Goal: Task Accomplishment & Management: Manage account settings

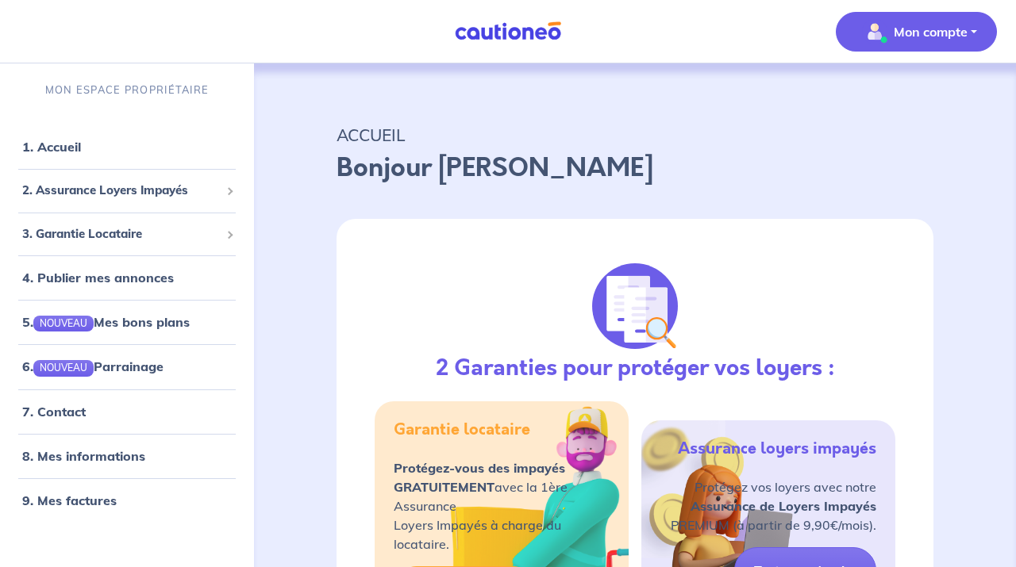
click at [733, 31] on p "Mon compte" at bounding box center [930, 31] width 74 height 19
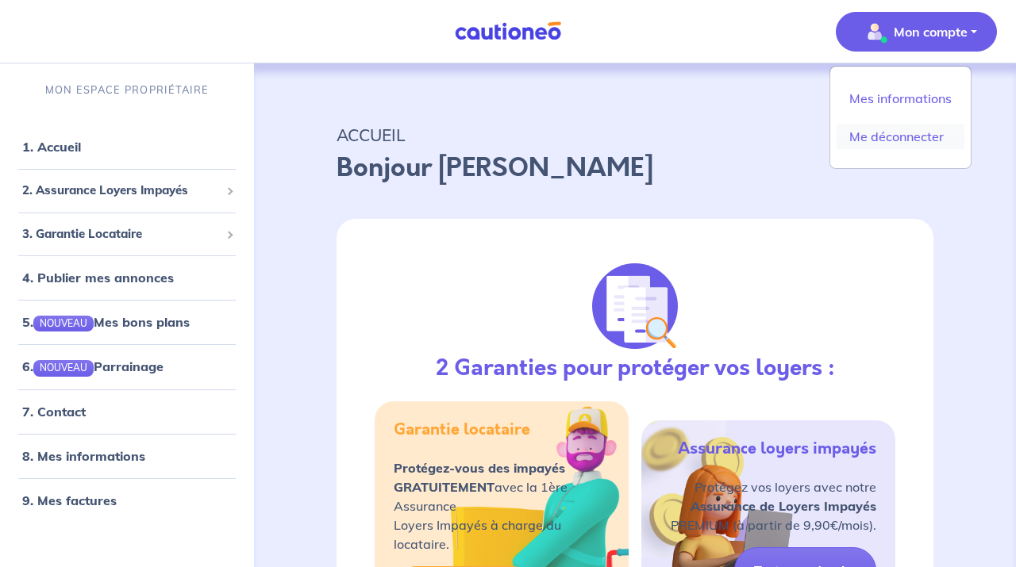
click at [733, 131] on link "Me déconnecter" at bounding box center [900, 136] width 128 height 25
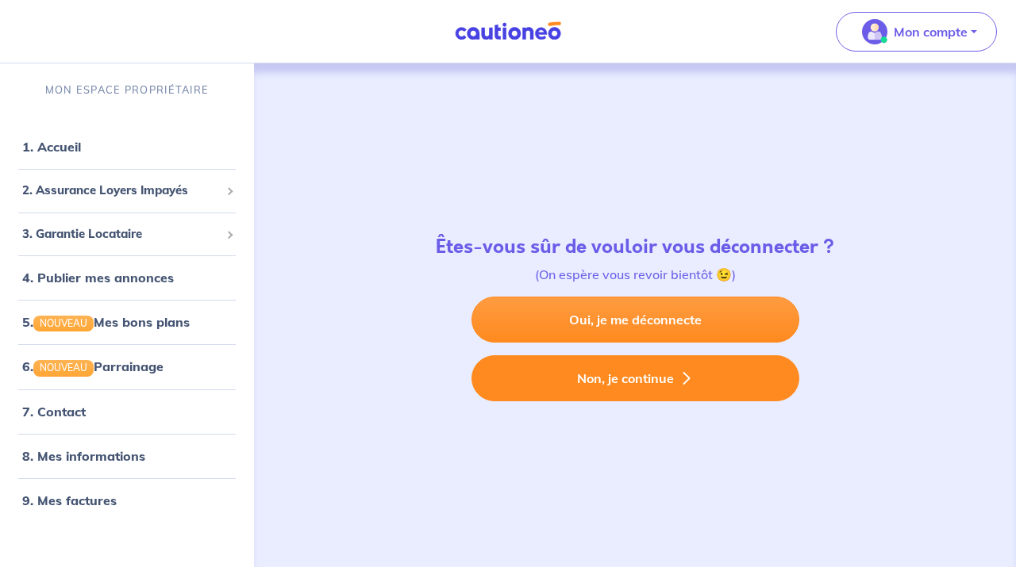
click at [625, 382] on button "Non, je continue" at bounding box center [635, 378] width 328 height 46
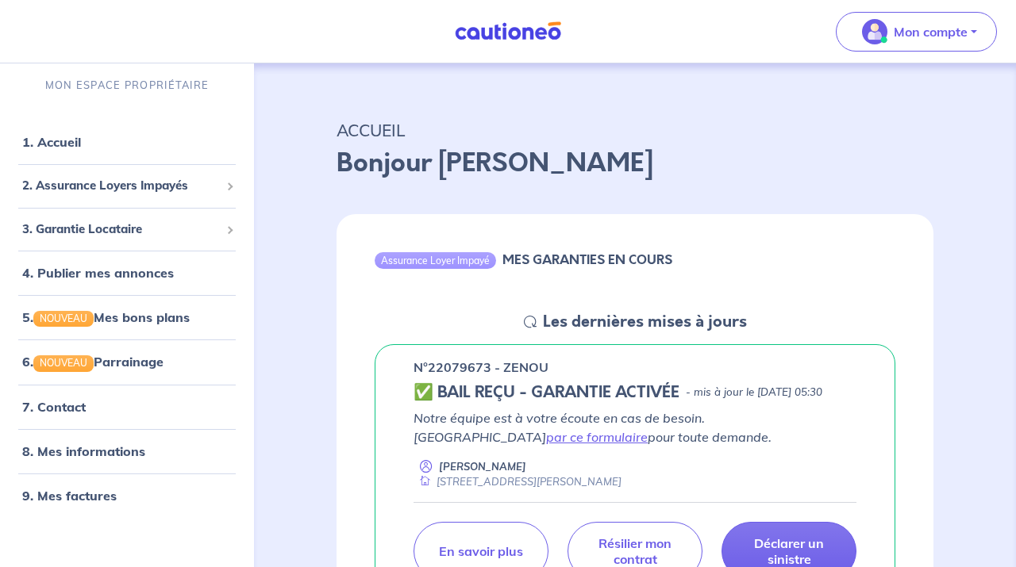
scroll to position [6, 0]
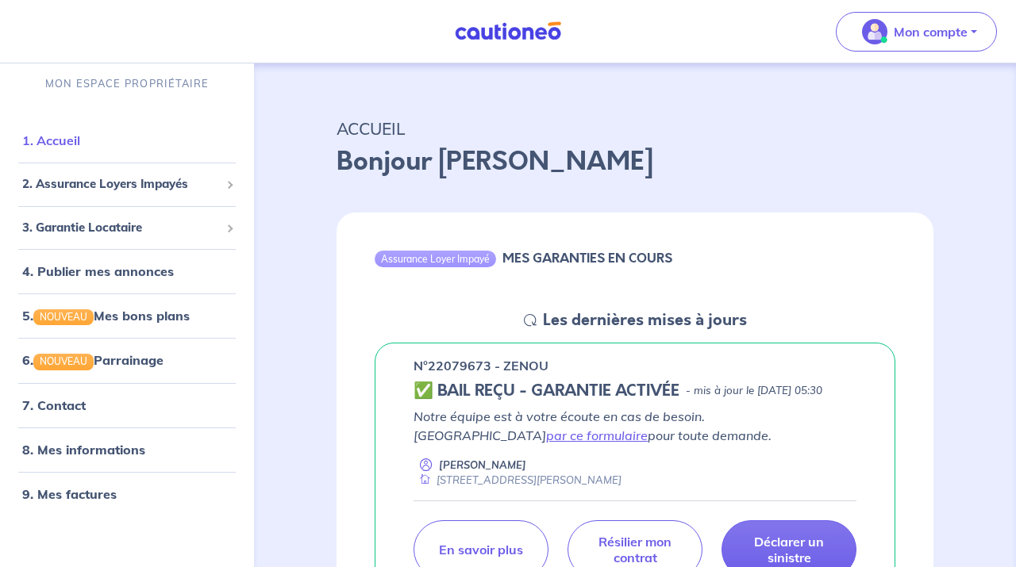
click at [63, 140] on link "1. Accueil" at bounding box center [51, 141] width 58 height 16
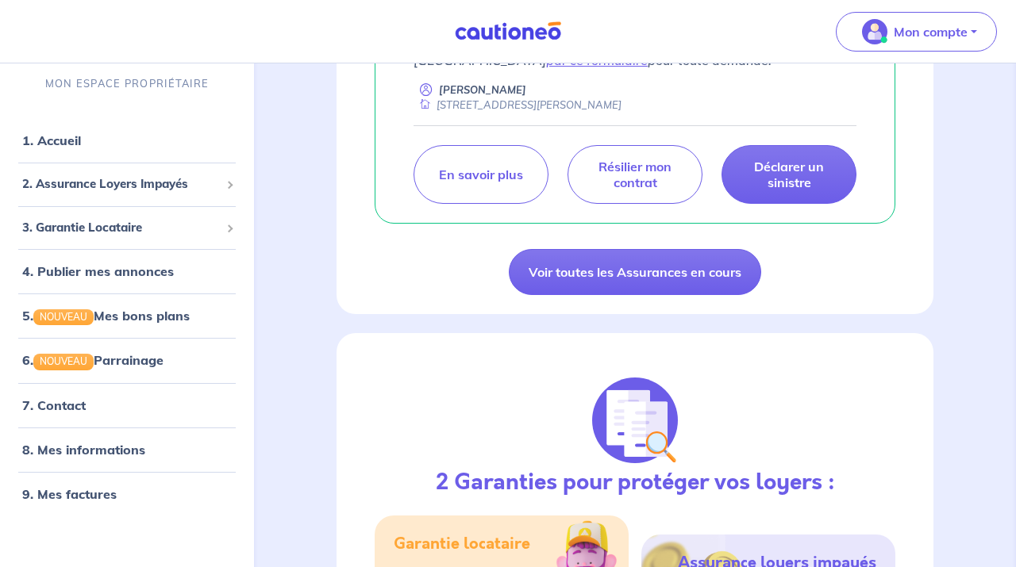
scroll to position [435, 0]
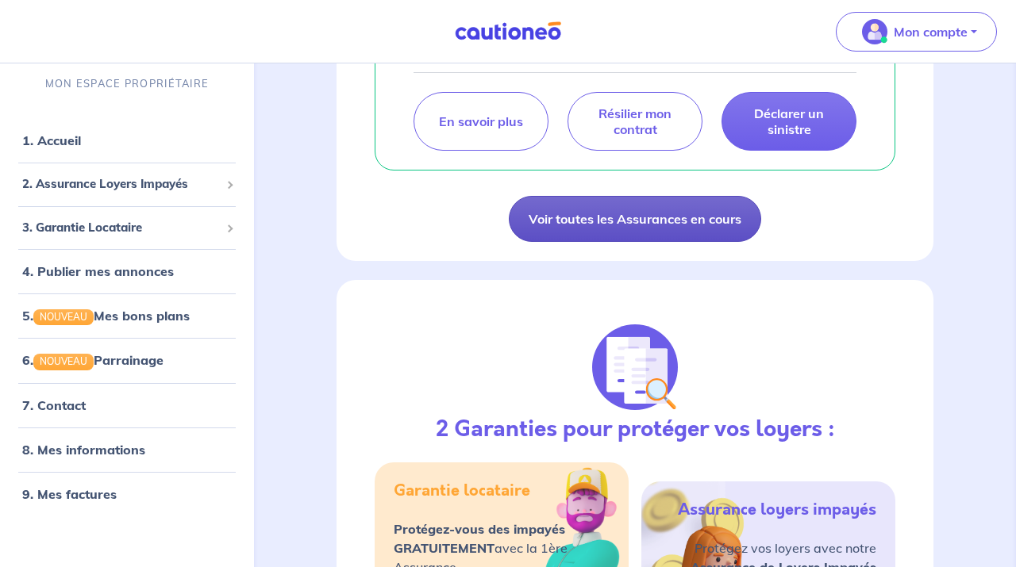
click at [648, 242] on link "Voir toutes les Assurances en cours" at bounding box center [635, 219] width 252 height 46
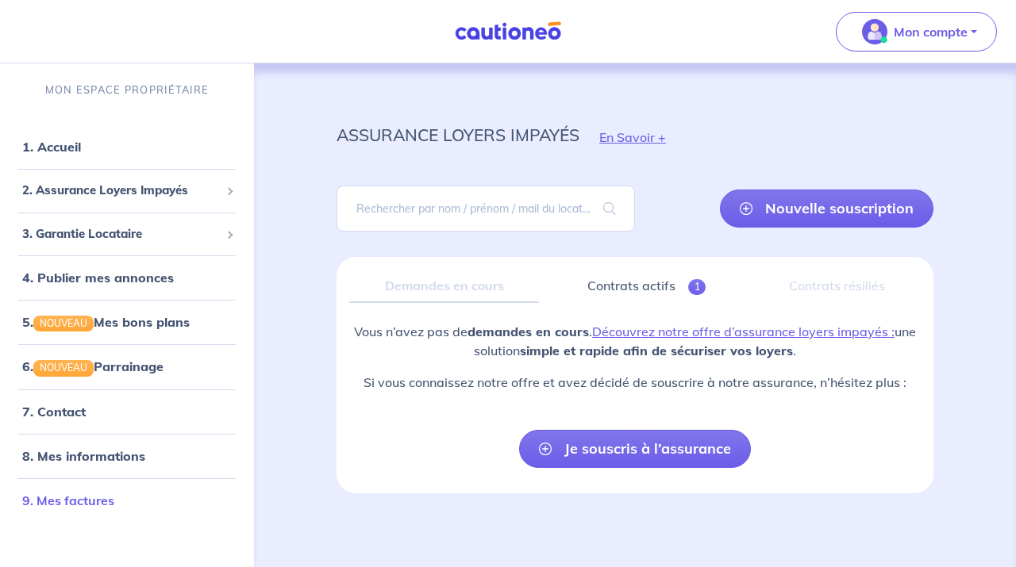
click at [96, 503] on link "9. Mes factures" at bounding box center [68, 501] width 92 height 16
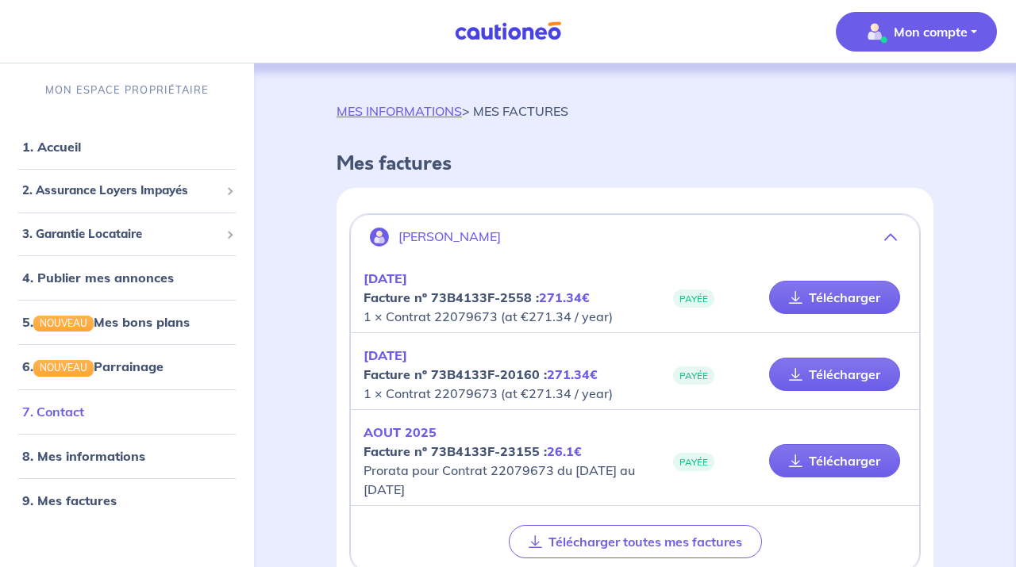
click at [63, 413] on link "7. Contact" at bounding box center [53, 412] width 62 height 16
click at [733, 25] on p "Mon compte" at bounding box center [930, 31] width 74 height 19
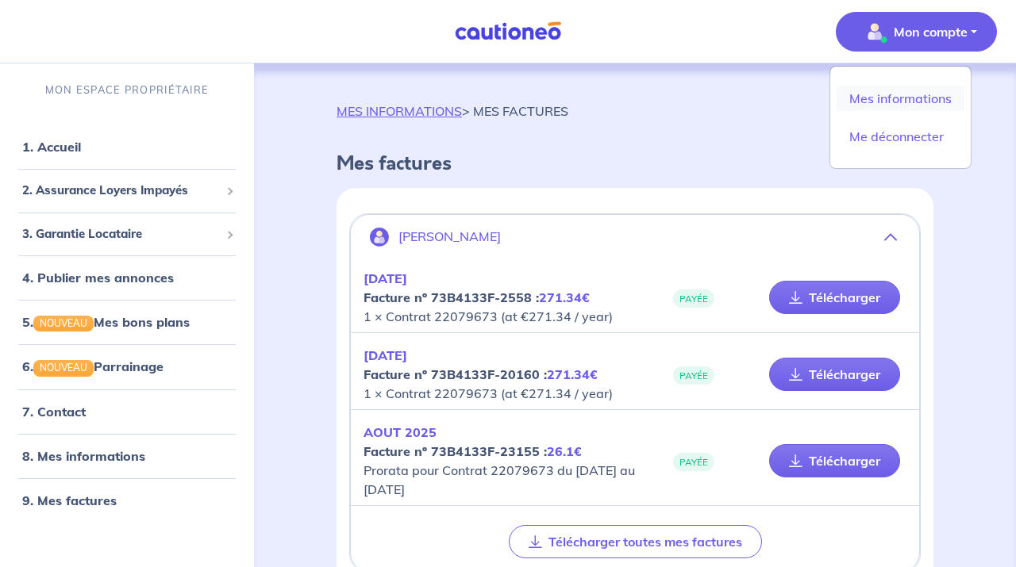
click at [733, 97] on link "Mes informations" at bounding box center [900, 98] width 128 height 25
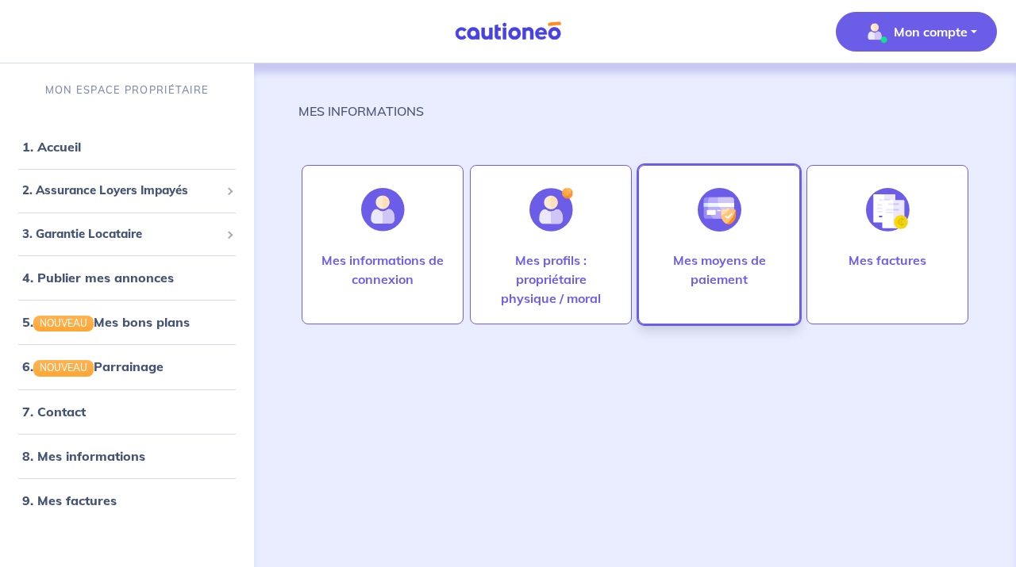
click at [709, 271] on p "Mes moyens de paiement" at bounding box center [719, 270] width 129 height 38
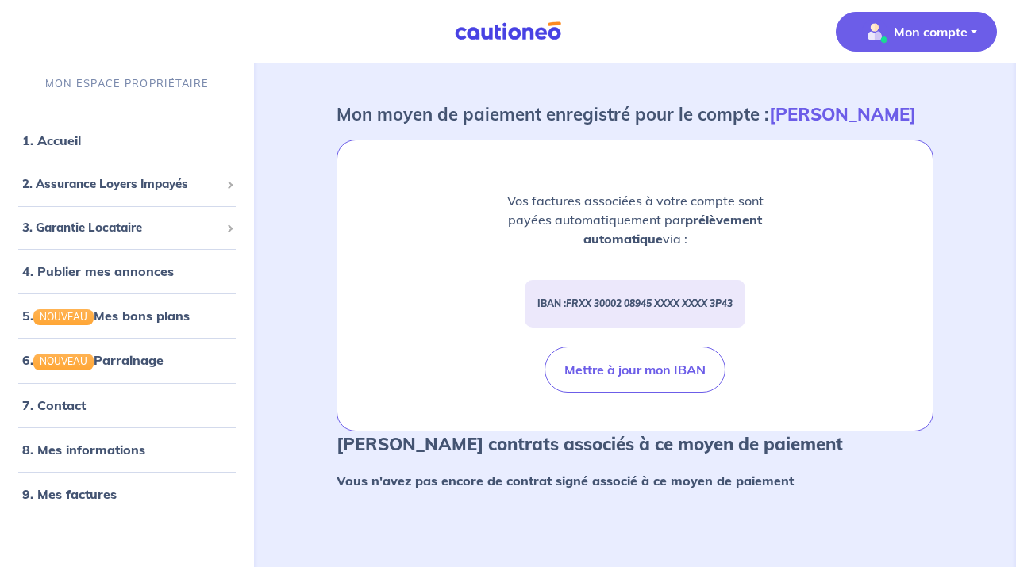
scroll to position [83, 0]
